Goal: Use online tool/utility

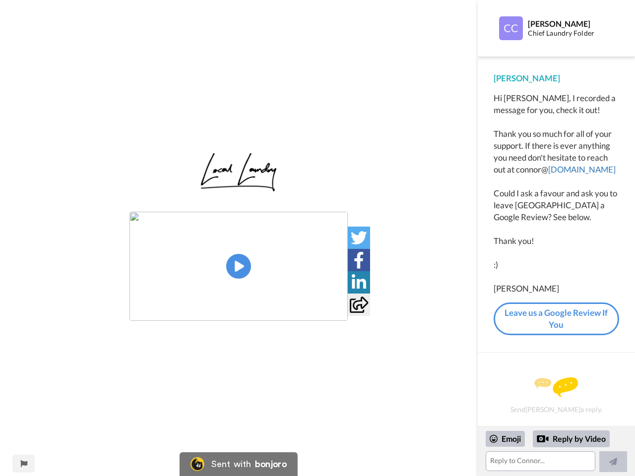
click at [239, 266] on img at bounding box center [238, 266] width 218 height 109
click at [359, 238] on icon at bounding box center [359, 238] width 16 height 16
click at [359, 260] on icon at bounding box center [359, 260] width 10 height 16
click at [359, 282] on icon at bounding box center [359, 282] width 14 height 16
click at [359, 304] on icon at bounding box center [359, 305] width 18 height 16
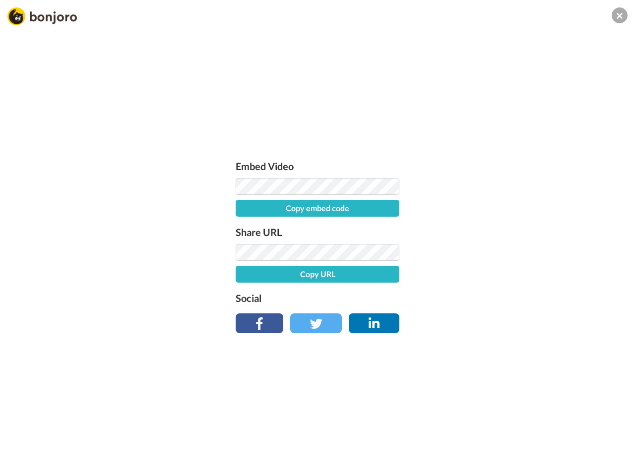
click at [23, 464] on div "Embed Video Copy embed code Share URL Copy URL Social" at bounding box center [317, 292] width 635 height 476
click at [556, 451] on div "Embed Video Copy embed code Share URL Copy URL Social" at bounding box center [317, 292] width 635 height 476
click at [505, 439] on div "Embed Video Copy embed code Share URL Copy URL Social" at bounding box center [317, 292] width 635 height 476
click at [571, 439] on div "Embed Video Copy embed code Share URL Copy URL Social" at bounding box center [317, 292] width 635 height 476
click at [613, 462] on div "Embed Video Copy embed code Share URL Copy URL Social" at bounding box center [317, 292] width 635 height 476
